Goal: Transaction & Acquisition: Purchase product/service

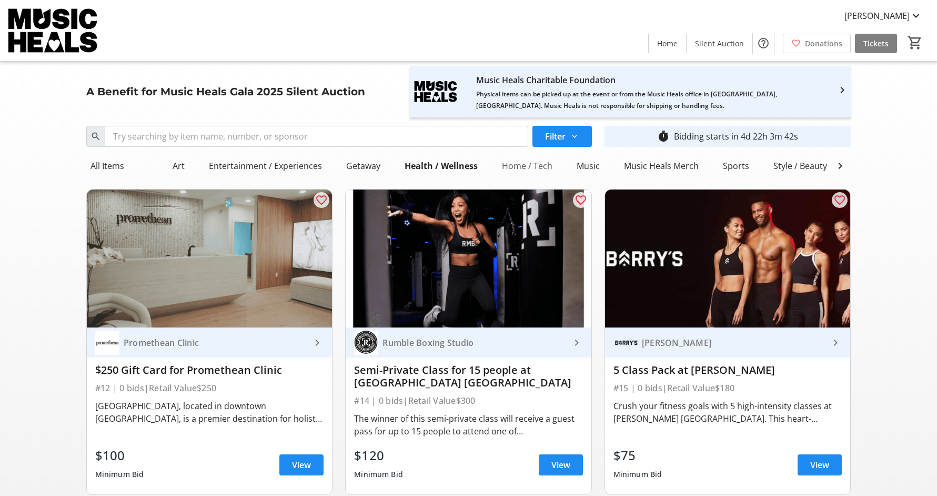
click at [507, 164] on div "Home / Tech" at bounding box center [527, 165] width 59 height 21
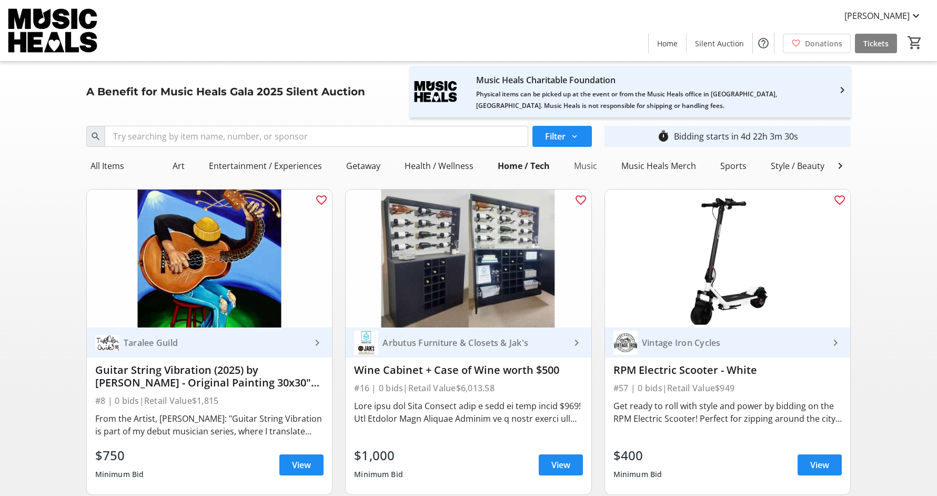
click at [588, 158] on div "Music" at bounding box center [586, 165] width 32 height 21
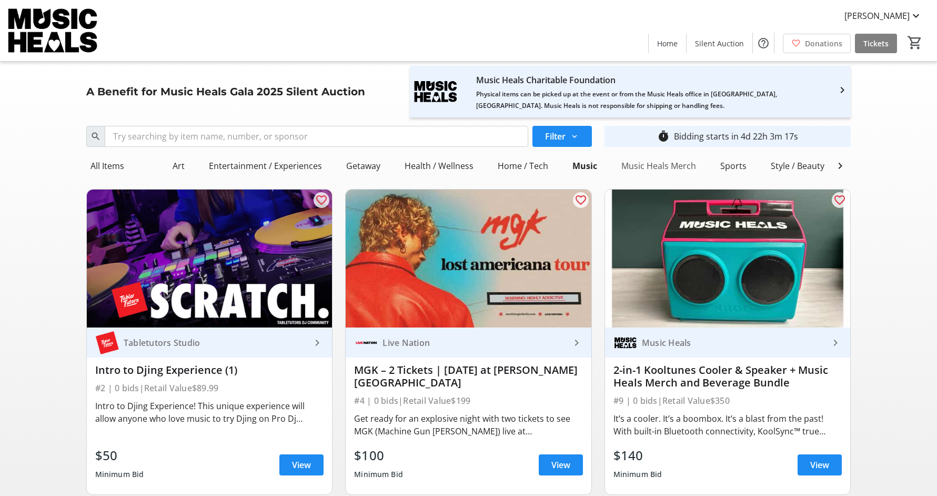
click at [625, 166] on div "Music Heals Merch" at bounding box center [658, 165] width 83 height 21
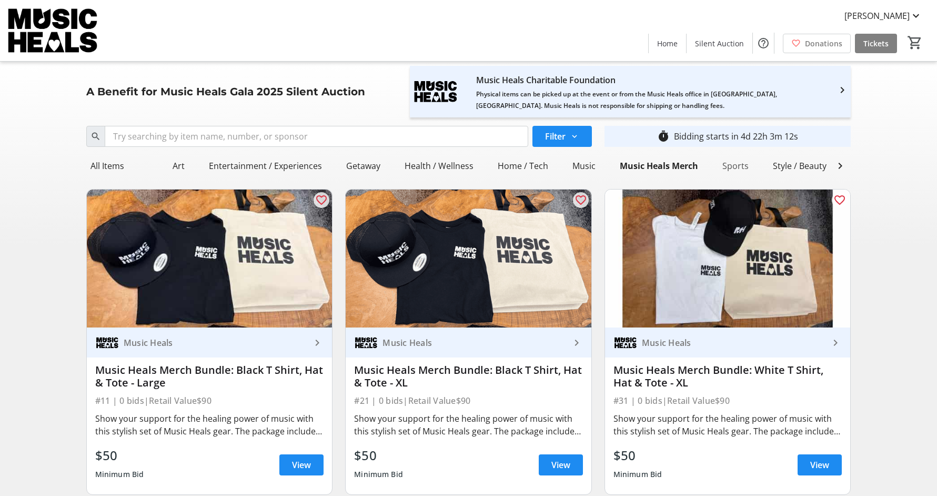
click at [729, 169] on div "Sports" at bounding box center [735, 165] width 35 height 21
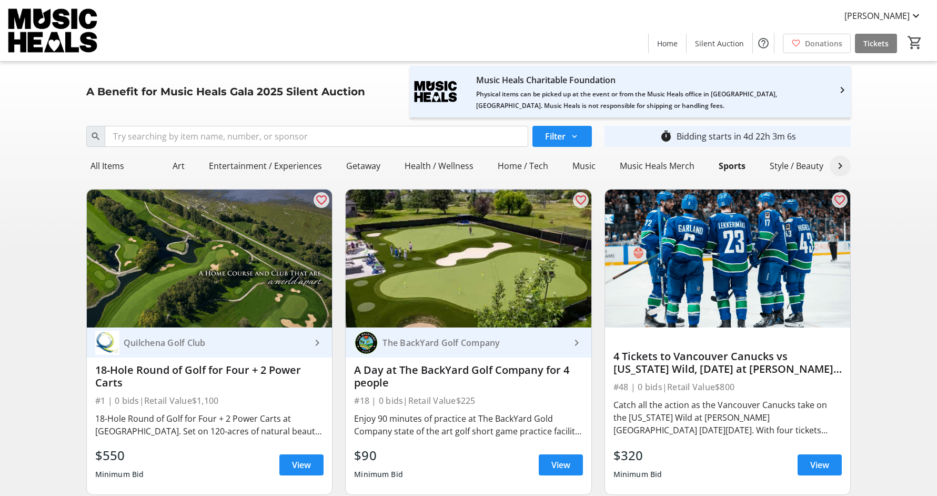
click at [838, 167] on mat-icon at bounding box center [840, 165] width 13 height 13
click at [740, 166] on div "Style / Beauty" at bounding box center [756, 165] width 62 height 21
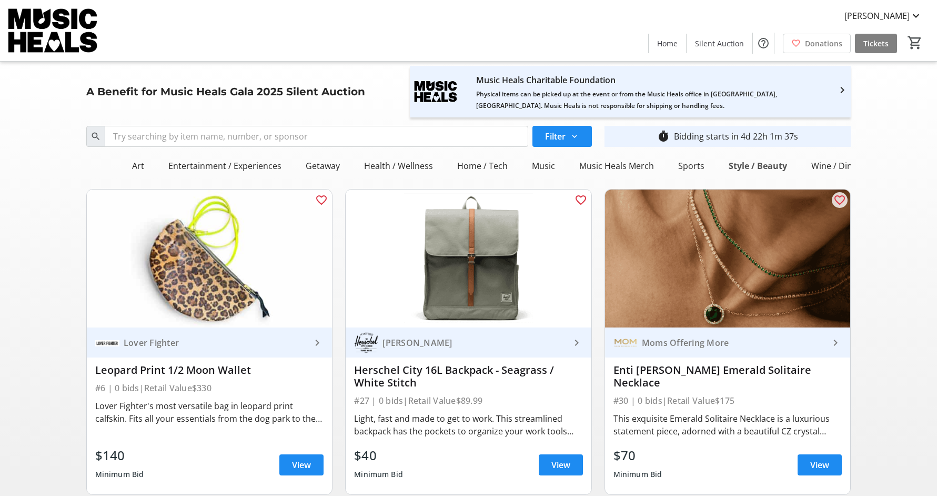
scroll to position [0, 44]
click at [821, 163] on div "Wine / Dine" at bounding box center [831, 165] width 54 height 21
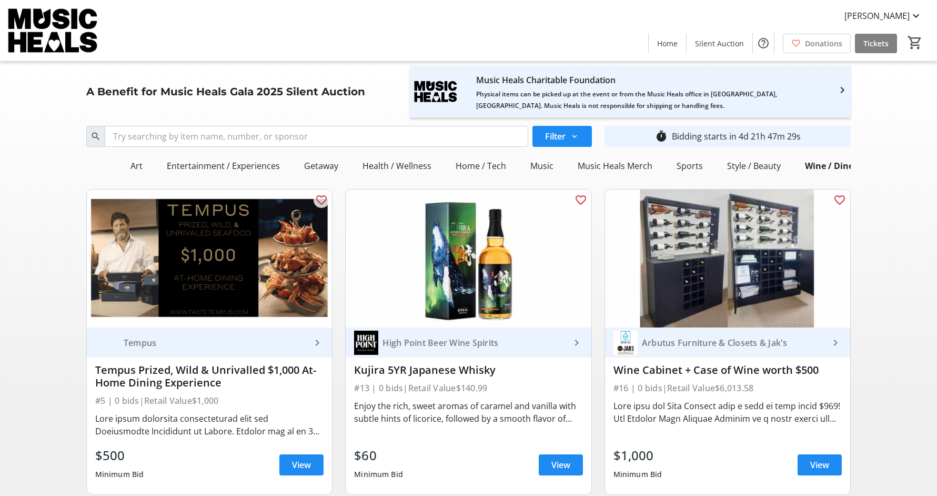
scroll to position [0, 0]
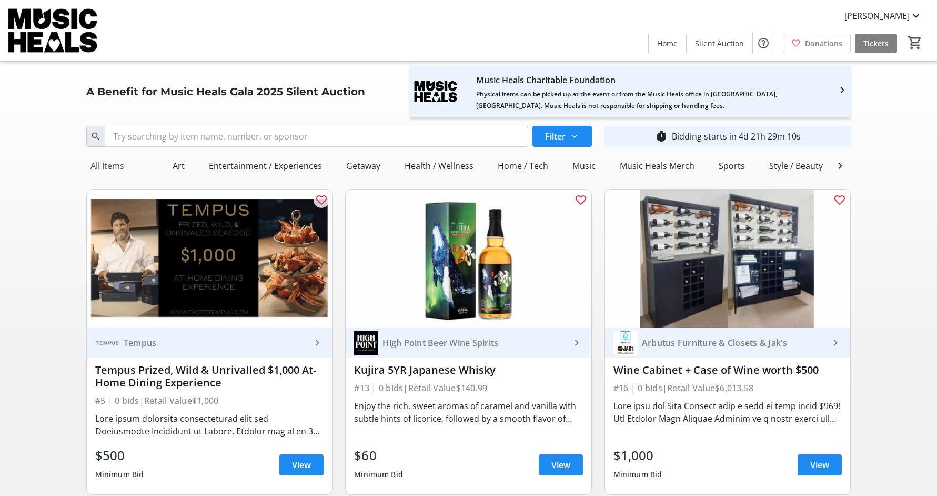
click at [104, 167] on div "All Items" at bounding box center [107, 165] width 42 height 21
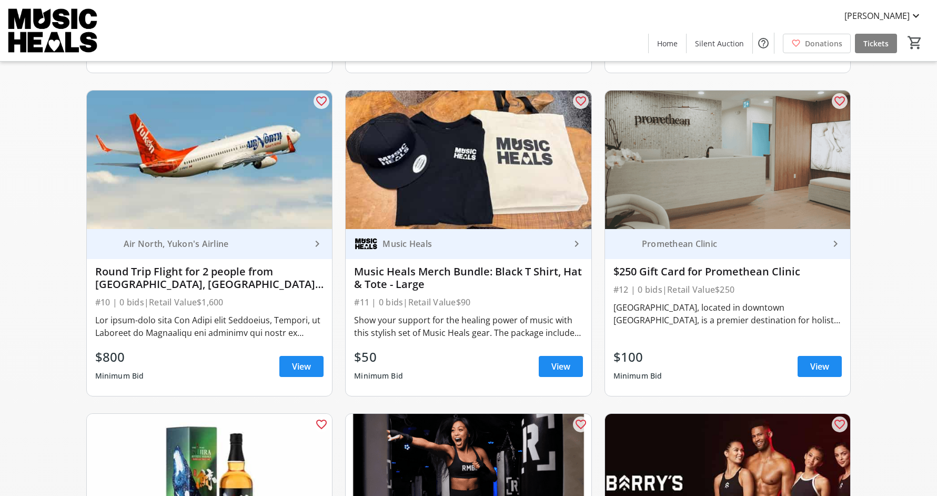
scroll to position [1069, 0]
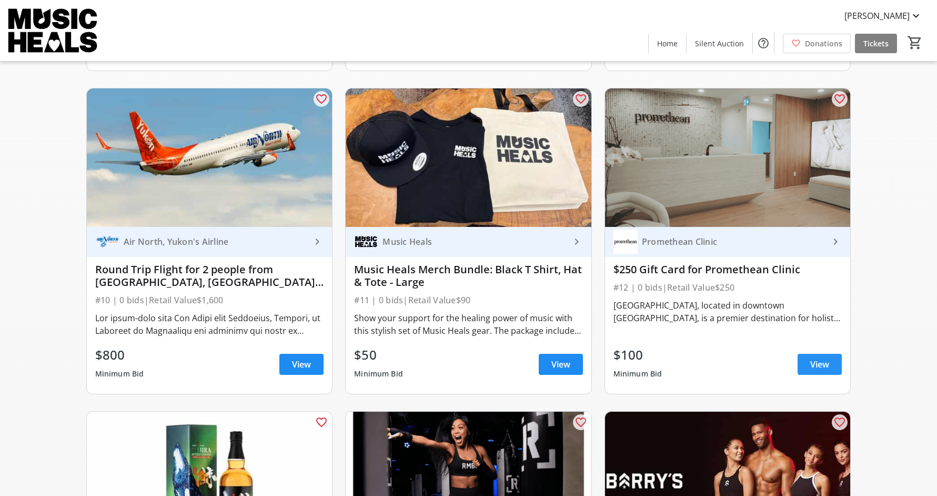
click at [818, 364] on span "View" at bounding box center [819, 364] width 19 height 13
